Goal: Task Accomplishment & Management: Use online tool/utility

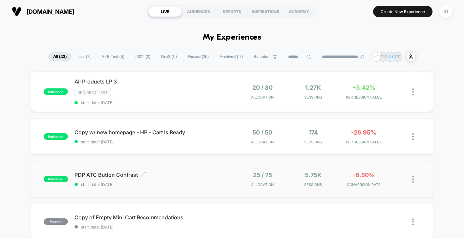
click at [208, 183] on span "start date: [DATE]" at bounding box center [152, 184] width 157 height 5
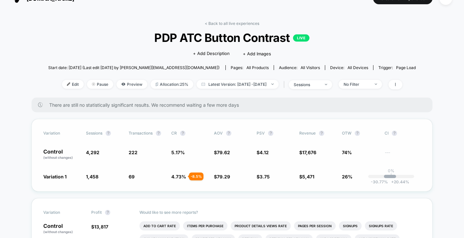
scroll to position [13, 0]
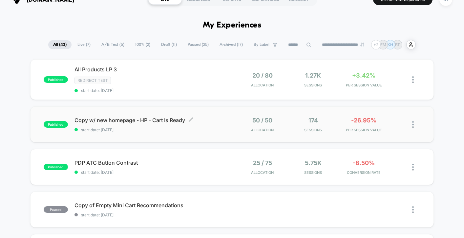
scroll to position [13, 0]
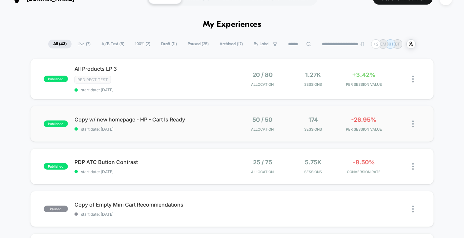
click at [222, 131] on div "published Copy w/ new homepage - HP - Cart Is Ready start date: [DATE] 50 / 50 …" at bounding box center [231, 124] width 403 height 36
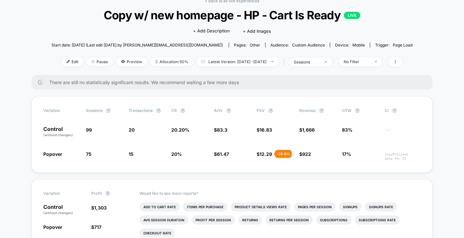
scroll to position [41, 0]
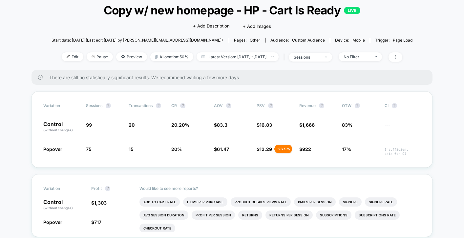
click at [366, 62] on div "< Back to all live experiences Copy w/ new homepage - HP - Cart Is Ready LIVE C…" at bounding box center [232, 31] width 361 height 77
click at [364, 56] on div "No Filter" at bounding box center [356, 56] width 26 height 5
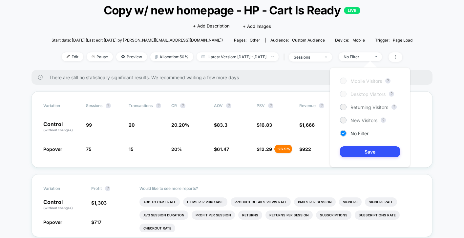
click at [345, 81] on div at bounding box center [342, 80] width 5 height 5
click at [420, 106] on span "CI ?" at bounding box center [402, 105] width 36 height 5
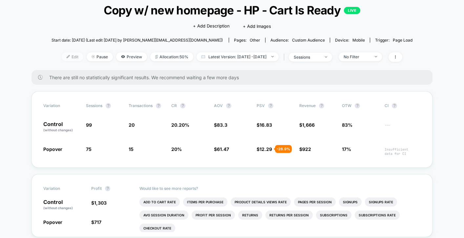
click at [68, 56] on span "Edit" at bounding box center [73, 56] width 22 height 9
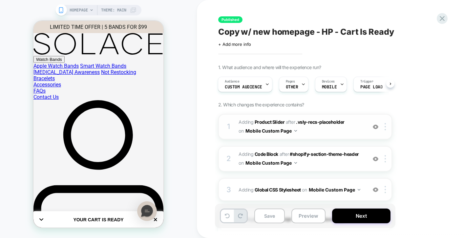
scroll to position [13, 0]
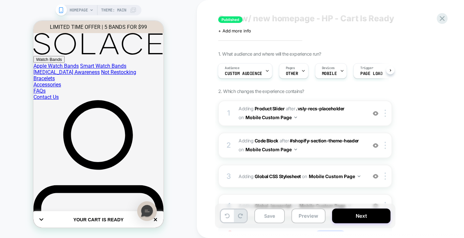
click at [447, 22] on div "Copy w/ new homepage - HP - Cart Is Ready" at bounding box center [337, 18] width 239 height 10
click at [439, 20] on icon at bounding box center [442, 18] width 9 height 9
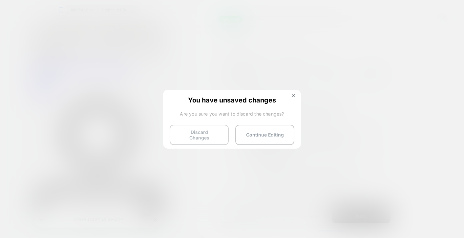
click at [211, 135] on button "Discard Changes" at bounding box center [199, 135] width 59 height 20
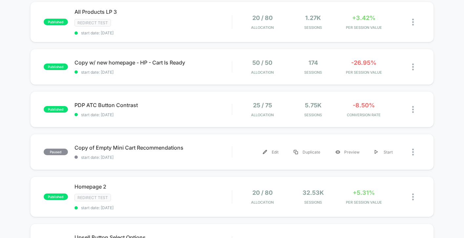
scroll to position [83, 0]
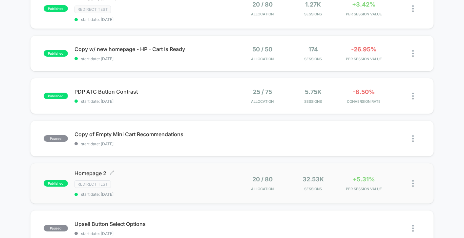
click at [197, 185] on div "Redirect Test" at bounding box center [152, 185] width 157 height 8
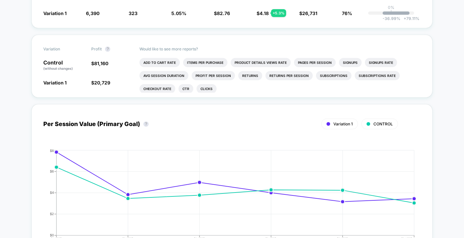
scroll to position [167, 0]
